Goal: Information Seeking & Learning: Learn about a topic

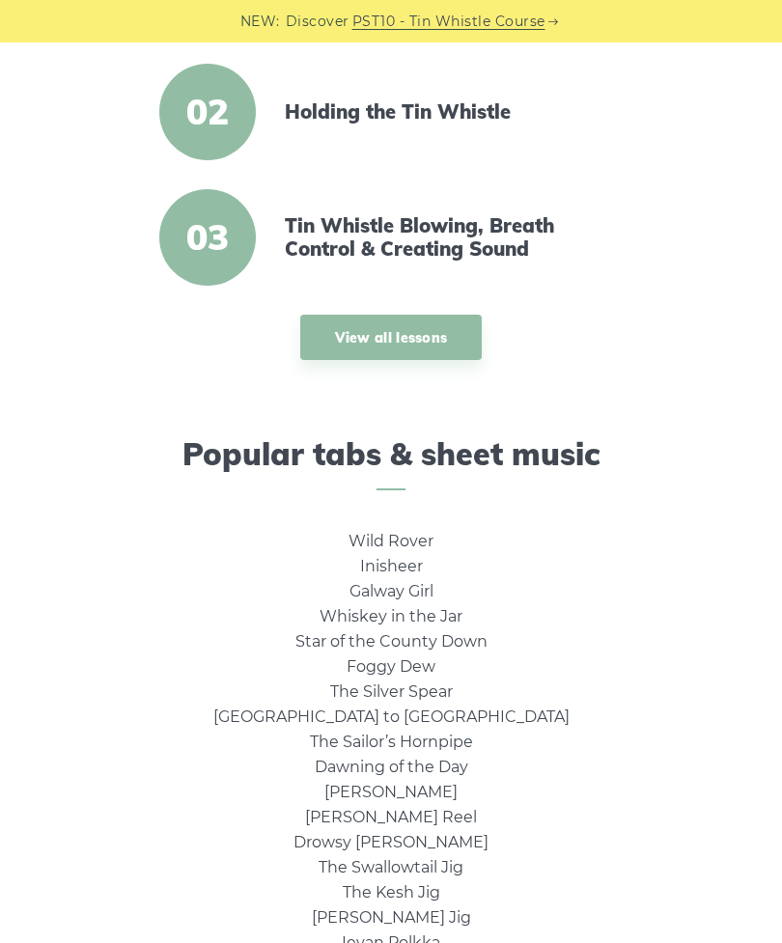
scroll to position [730, 0]
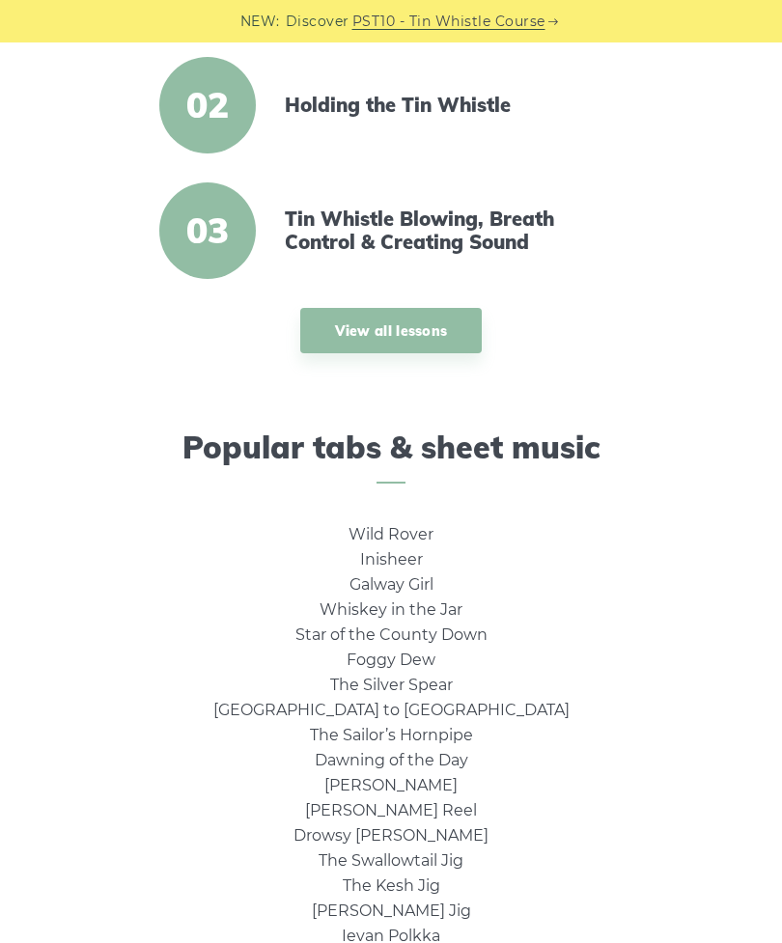
click at [418, 586] on link "Galway Girl" at bounding box center [392, 584] width 84 height 18
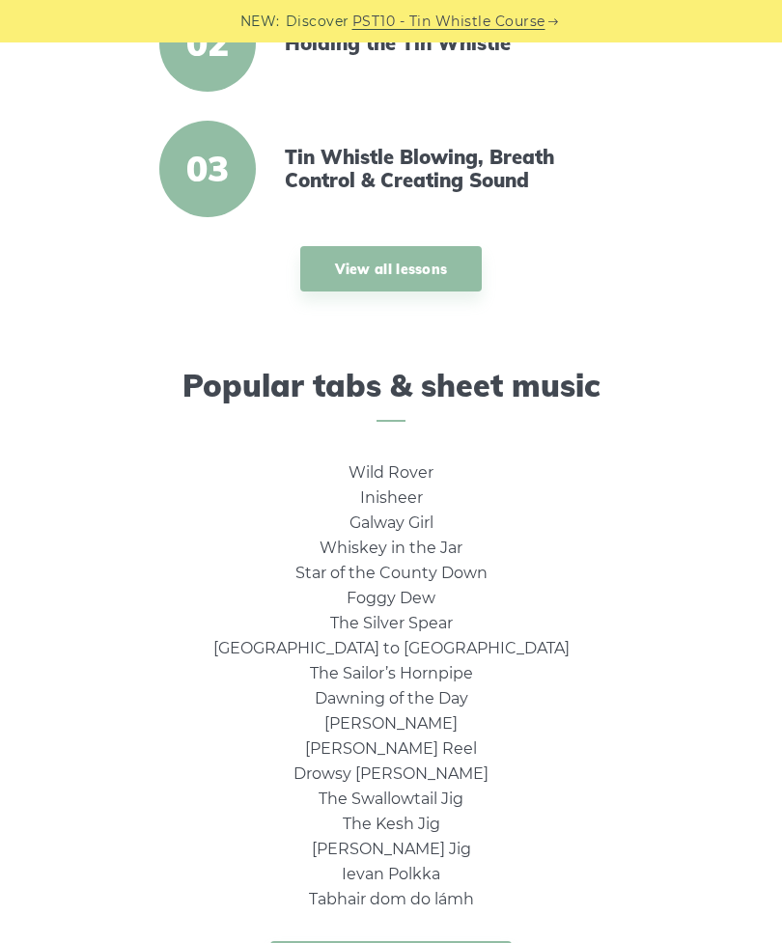
scroll to position [746, 0]
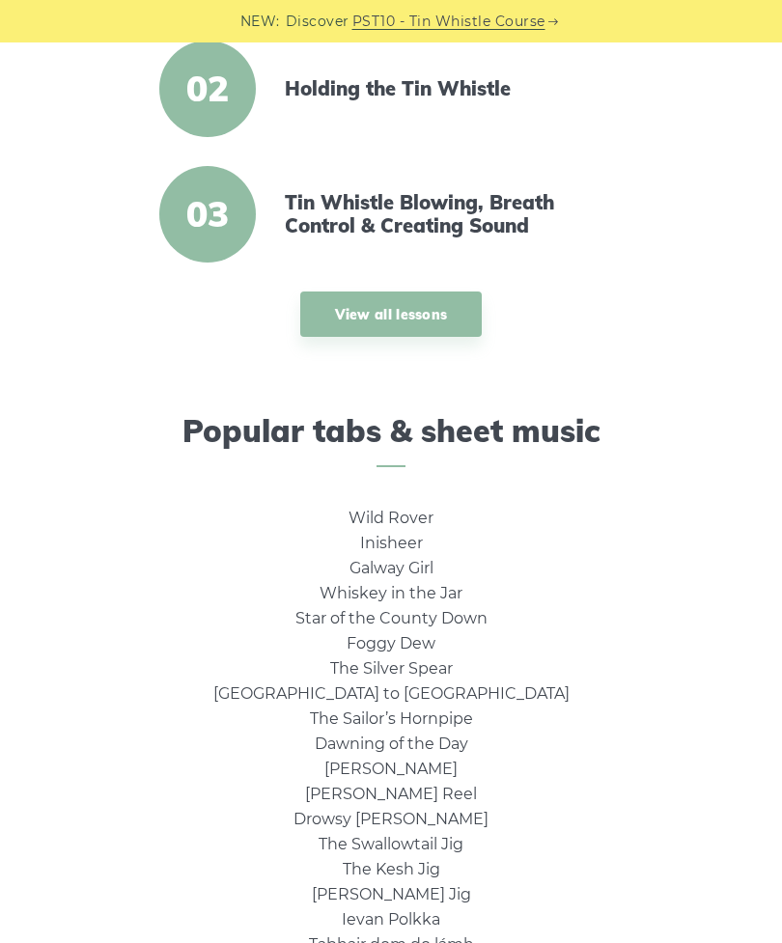
click at [455, 710] on link "The Sailor’s Hornpipe" at bounding box center [391, 719] width 163 height 18
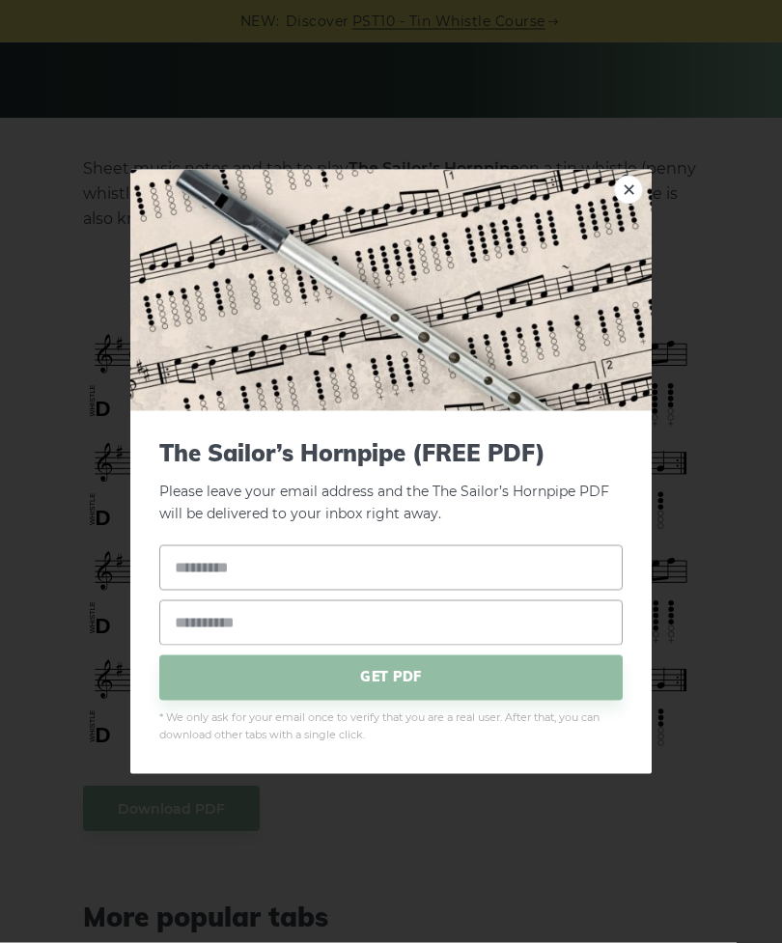
scroll to position [322, 0]
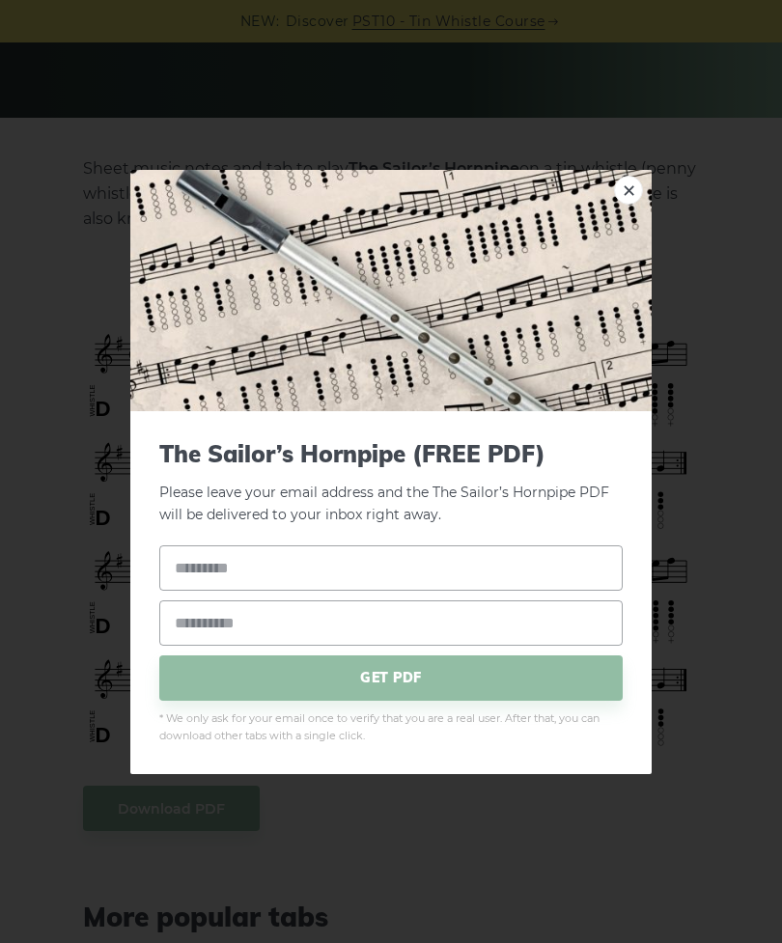
click at [714, 368] on div "× The Sailor’s Hornpipe (FREE PDF) Please leave your email address and the The …" at bounding box center [391, 471] width 782 height 943
click at [681, 784] on div "× The Sailor’s Hornpipe (FREE PDF) Please leave your email address and the The …" at bounding box center [391, 471] width 782 height 943
click at [609, 820] on div "× The Sailor’s Hornpipe (FREE PDF) Please leave your email address and the The …" at bounding box center [391, 471] width 782 height 943
click at [627, 194] on link "×" at bounding box center [628, 189] width 29 height 29
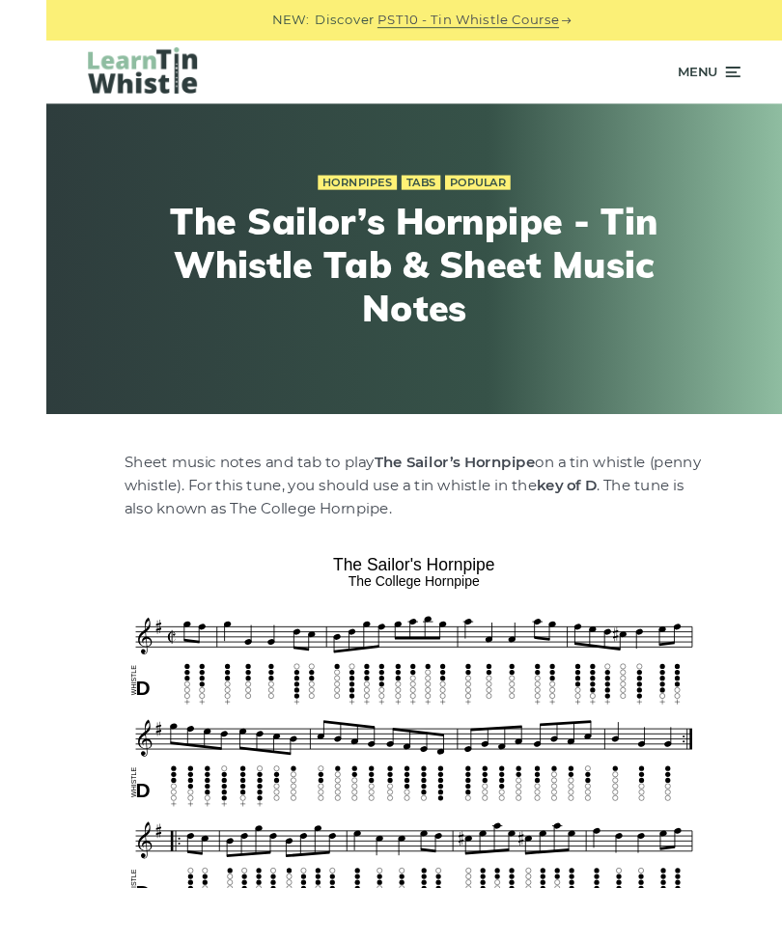
scroll to position [161, 0]
